Goal: Check status: Check status

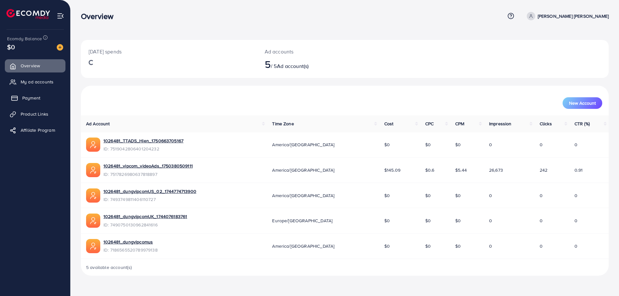
click at [33, 98] on span "Payment" at bounding box center [31, 98] width 18 height 6
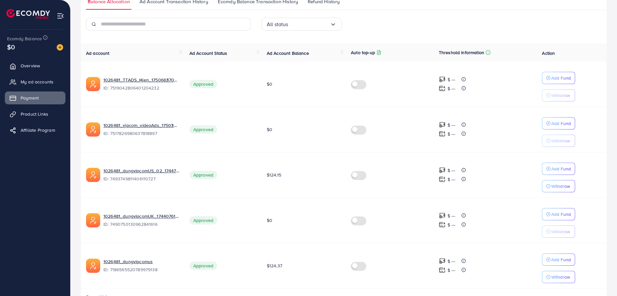
scroll to position [128, 0]
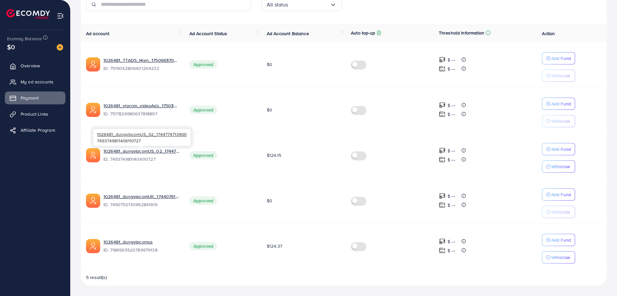
click at [144, 160] on span "ID: 7493749811406110727" at bounding box center [141, 159] width 76 height 6
copy span "7493749811406110727"
click at [131, 159] on span "ID: 7493749811406110727" at bounding box center [141, 159] width 76 height 6
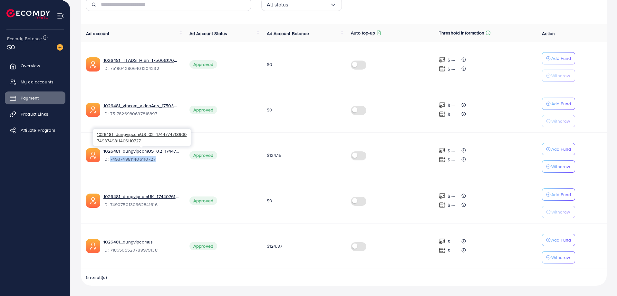
click at [129, 158] on span "ID: 7493749811406110727" at bounding box center [141, 159] width 76 height 6
